Goal: Task Accomplishment & Management: Manage account settings

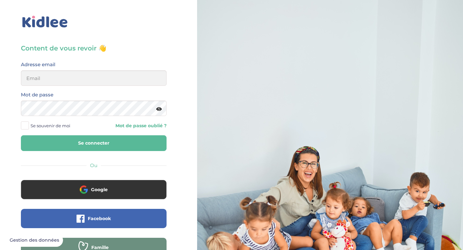
click at [87, 73] on input "email" at bounding box center [94, 77] width 146 height 15
type input "j"
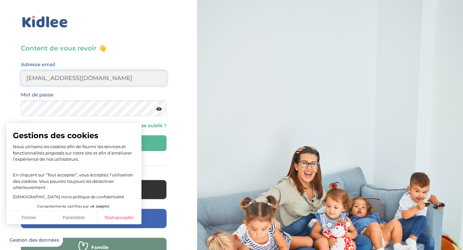
type input "[EMAIL_ADDRESS][DOMAIN_NAME]"
click at [120, 214] on button "Tout accepter" at bounding box center [118, 217] width 45 height 13
checkbox input "true"
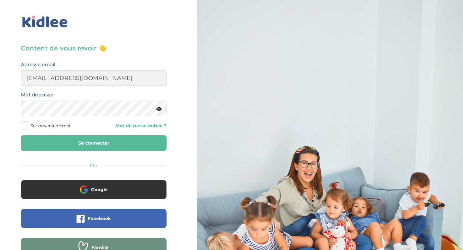
click at [101, 145] on button "Se connecter" at bounding box center [94, 143] width 146 height 16
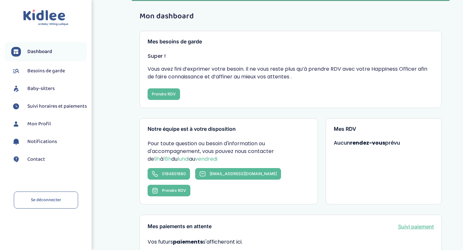
scroll to position [32, 0]
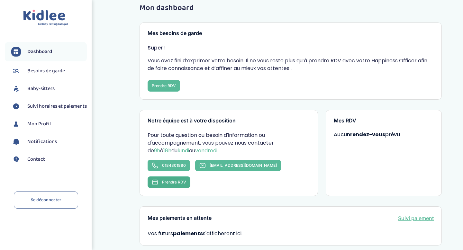
click at [186, 180] on span "Prendre RDV" at bounding box center [174, 182] width 24 height 5
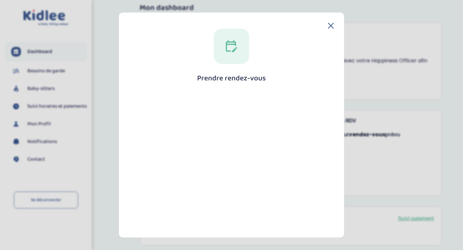
click at [329, 25] on icon at bounding box center [330, 25] width 5 height 5
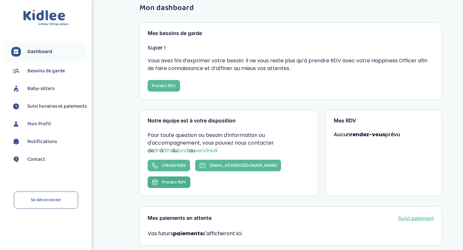
click at [186, 180] on span "Prendre RDV" at bounding box center [174, 182] width 24 height 5
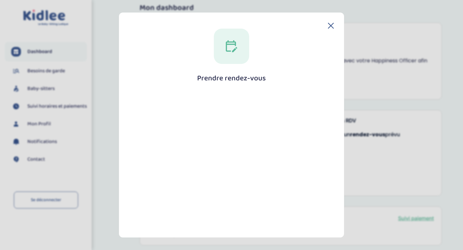
scroll to position [102, 0]
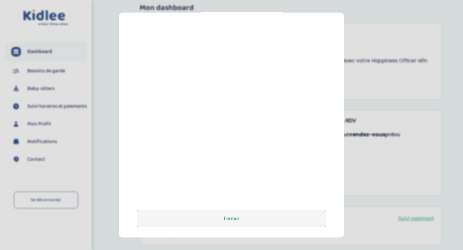
click at [216, 219] on button "Fermer" at bounding box center [231, 218] width 189 height 17
